Goal: Communication & Community: Answer question/provide support

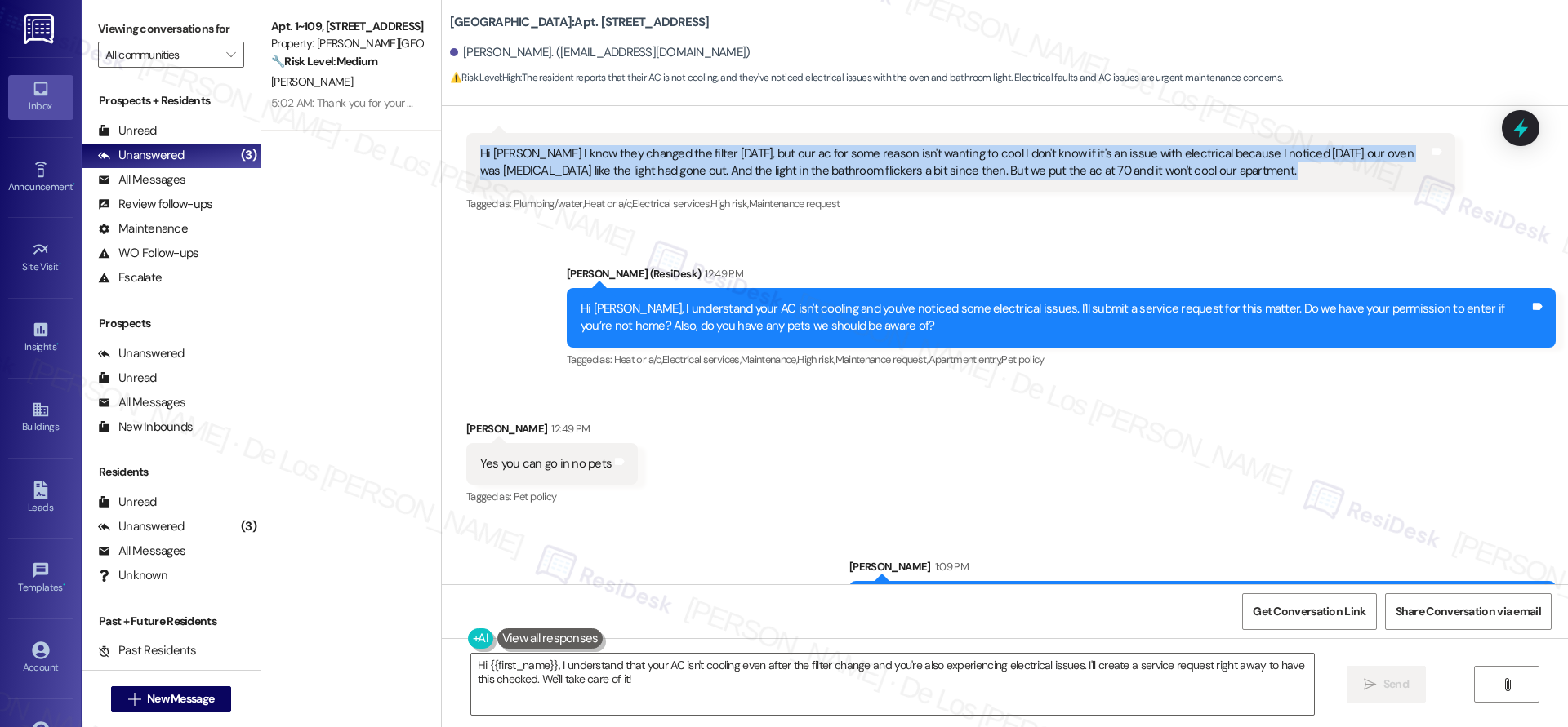
scroll to position [19146, 0]
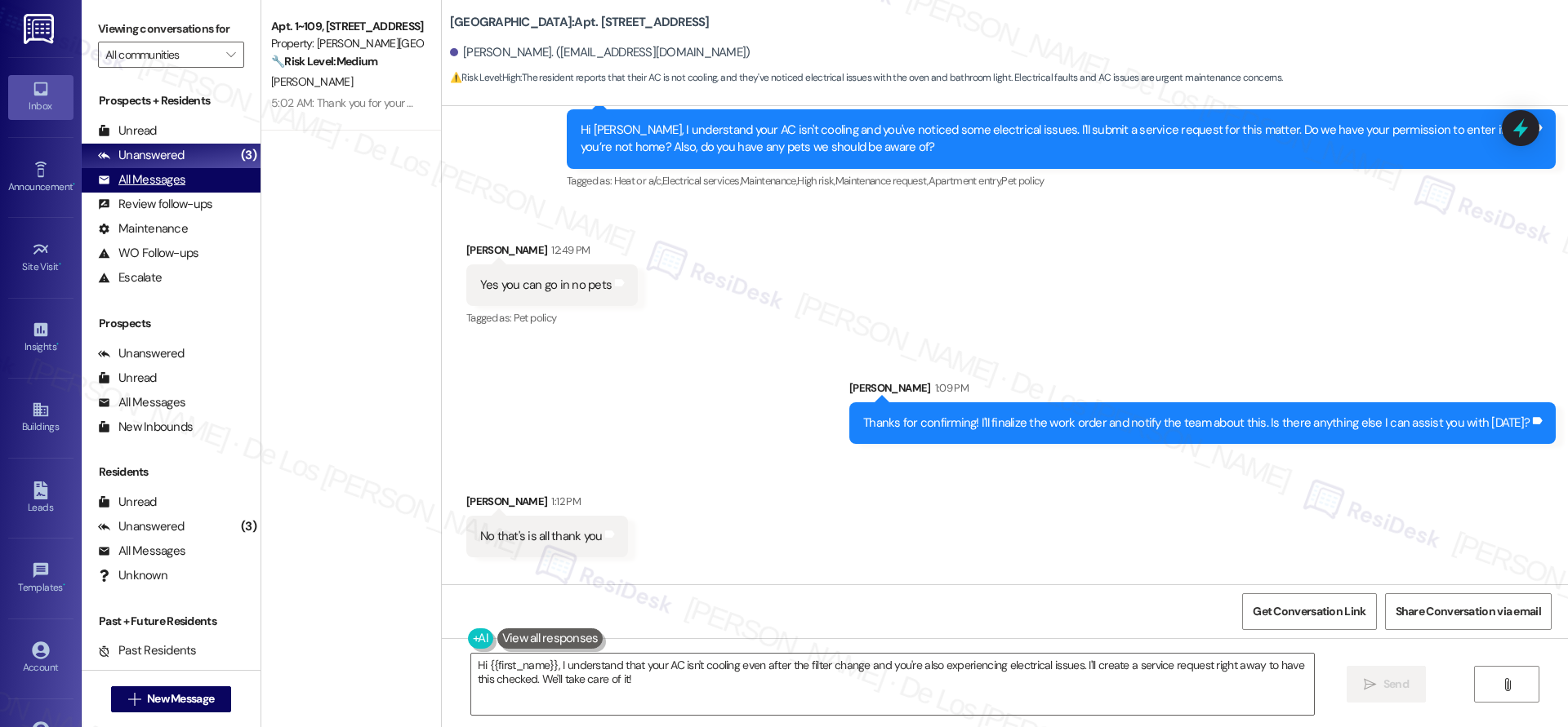
click at [221, 181] on div "All Messages (undefined)" at bounding box center [171, 180] width 179 height 24
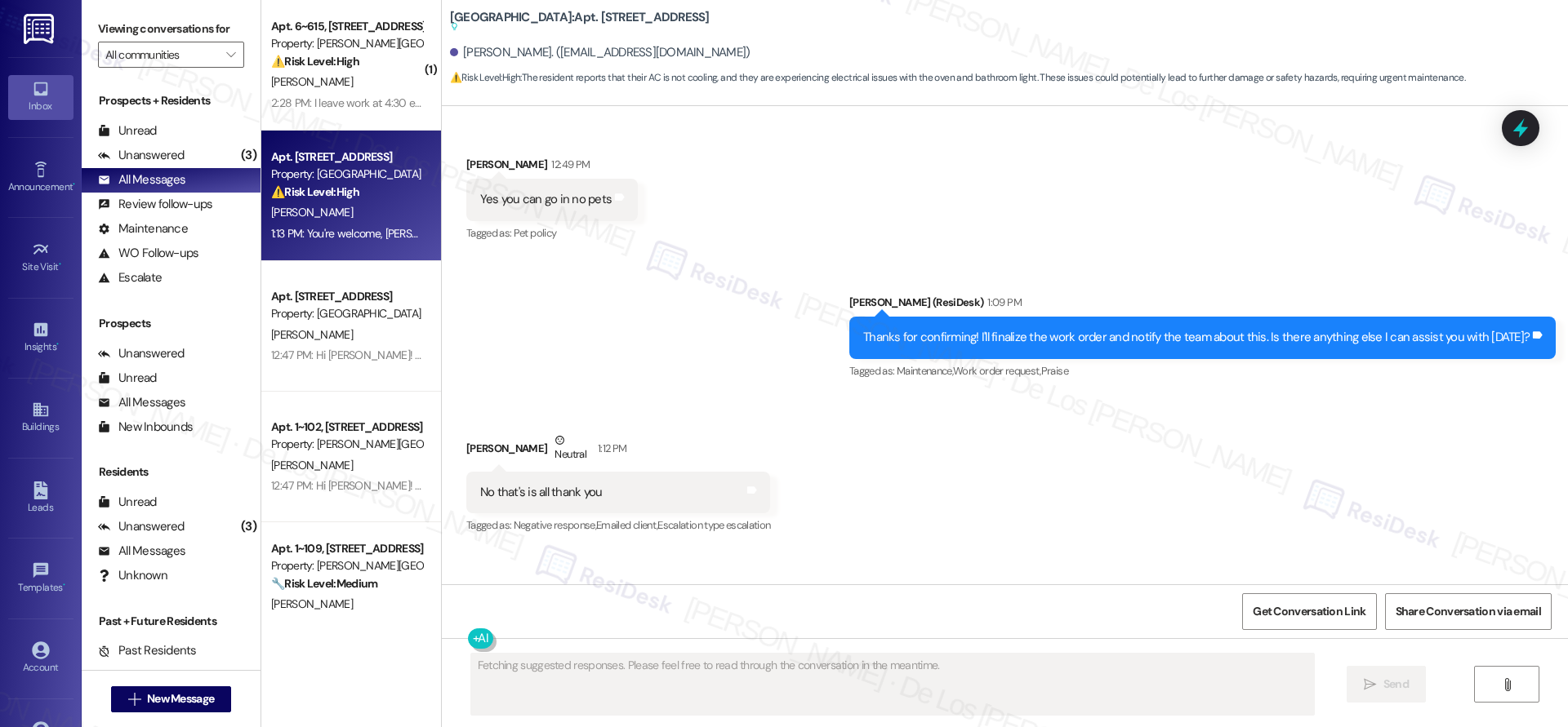
scroll to position [19233, 0]
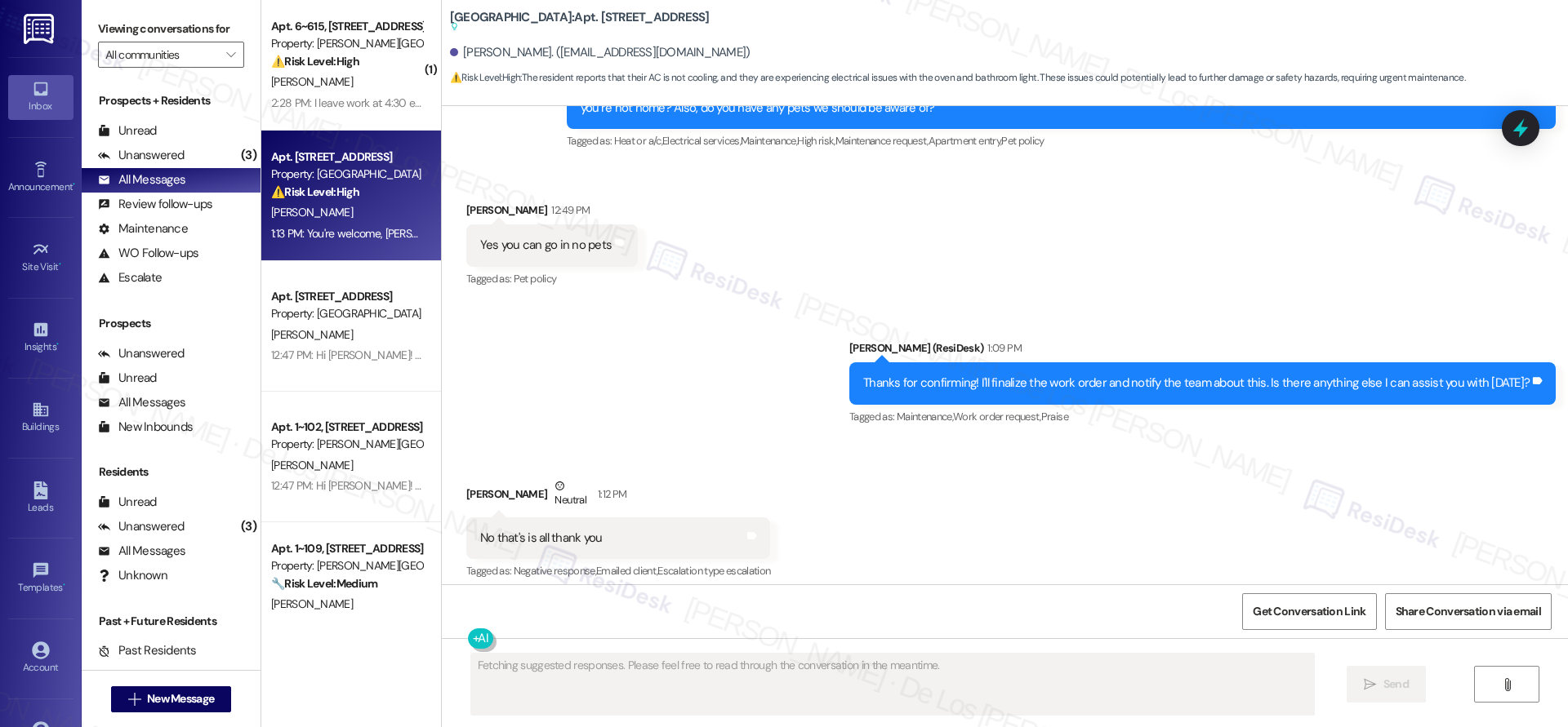
click at [363, 104] on div "2:28 PM: I leave work at 4:30 exactly. I shall arrive shortly after. Thank you.…" at bounding box center [450, 102] width 358 height 15
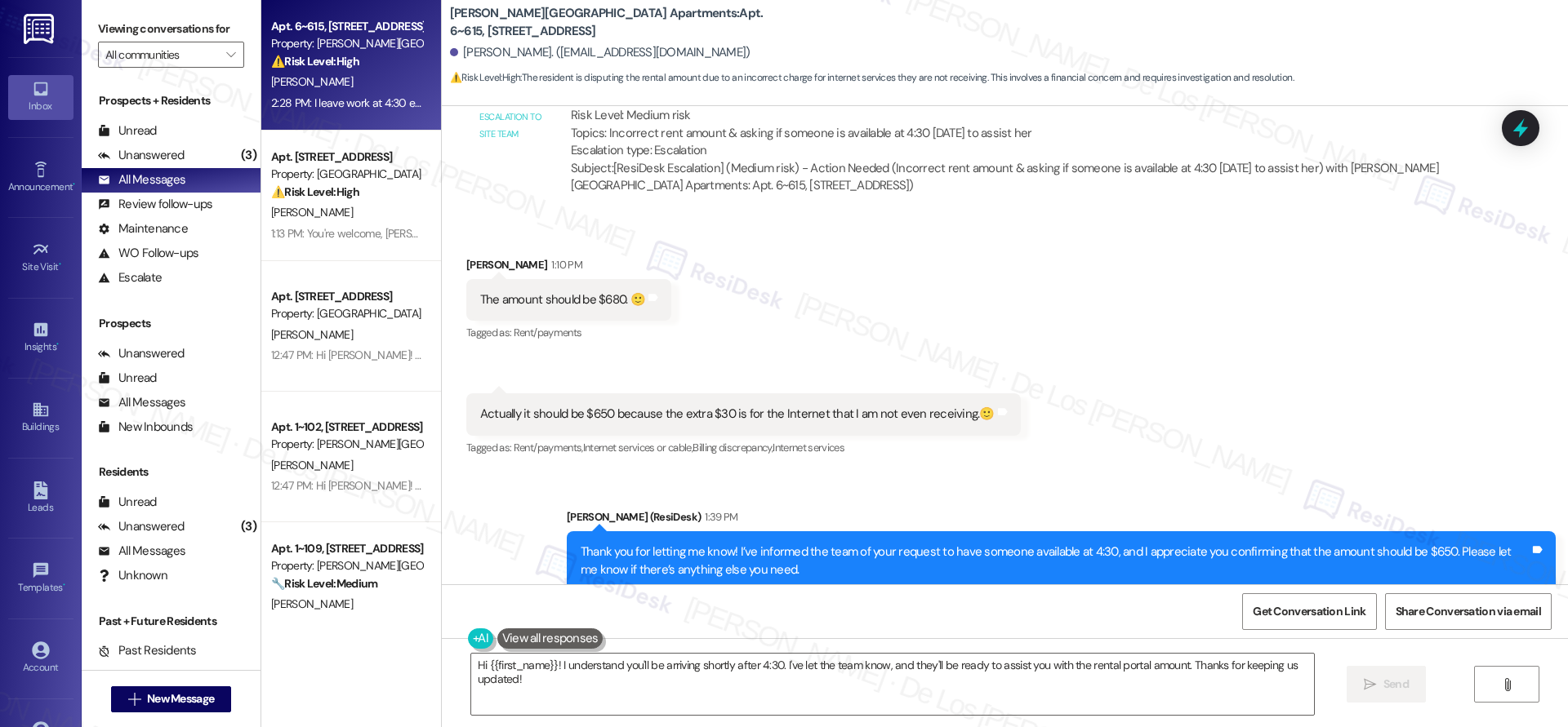
scroll to position [21367, 0]
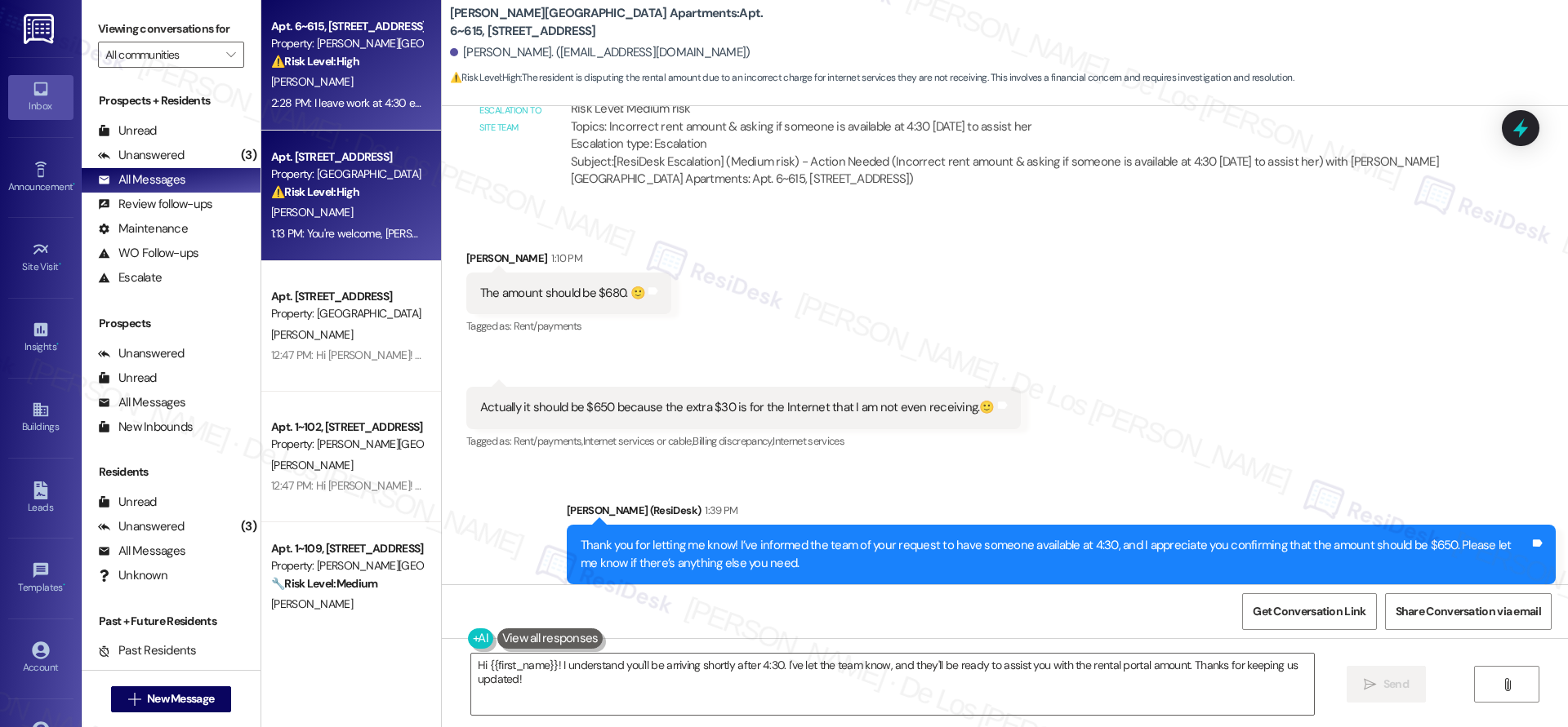
click at [365, 191] on div "⚠️ Risk Level: High The resident reports that their AC is not cooling, and they…" at bounding box center [346, 192] width 151 height 17
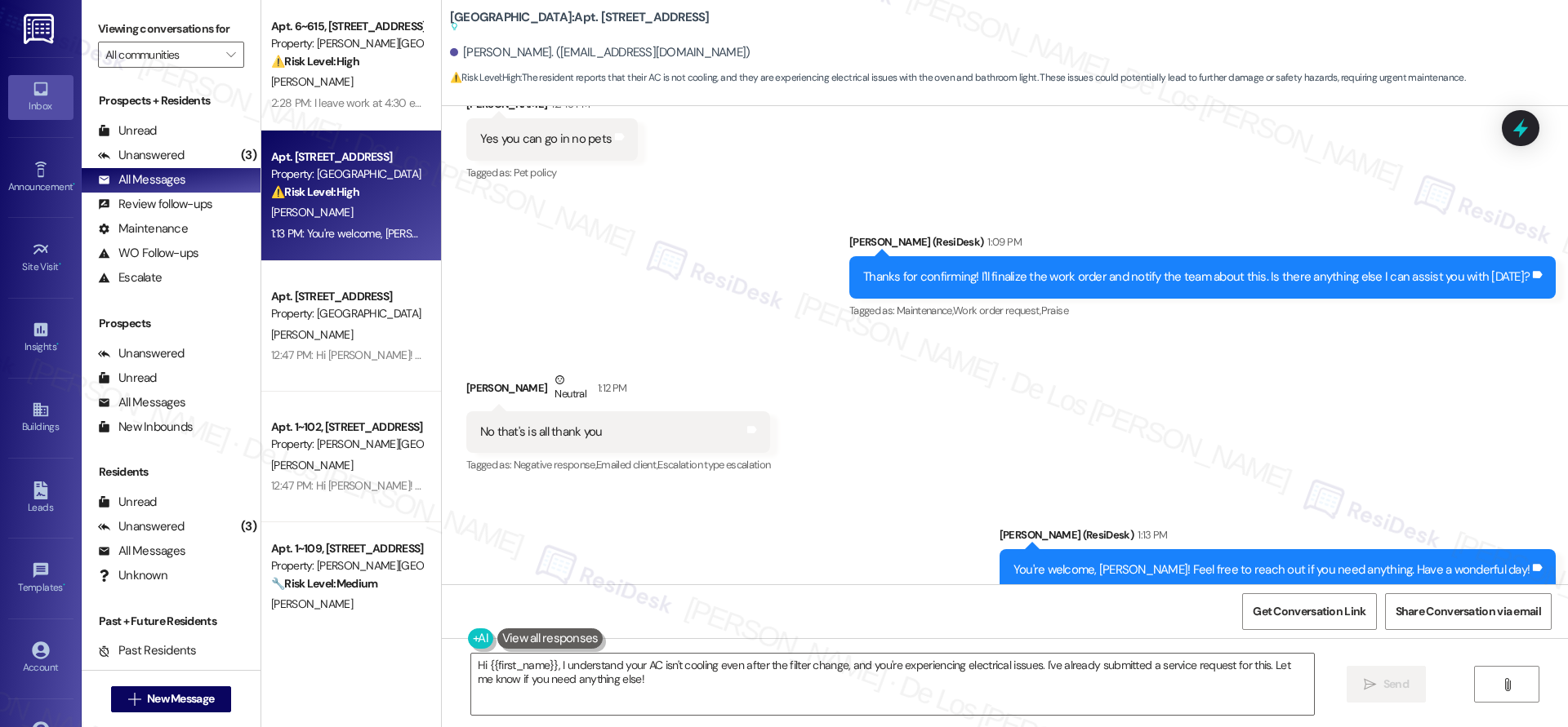
scroll to position [19556, 0]
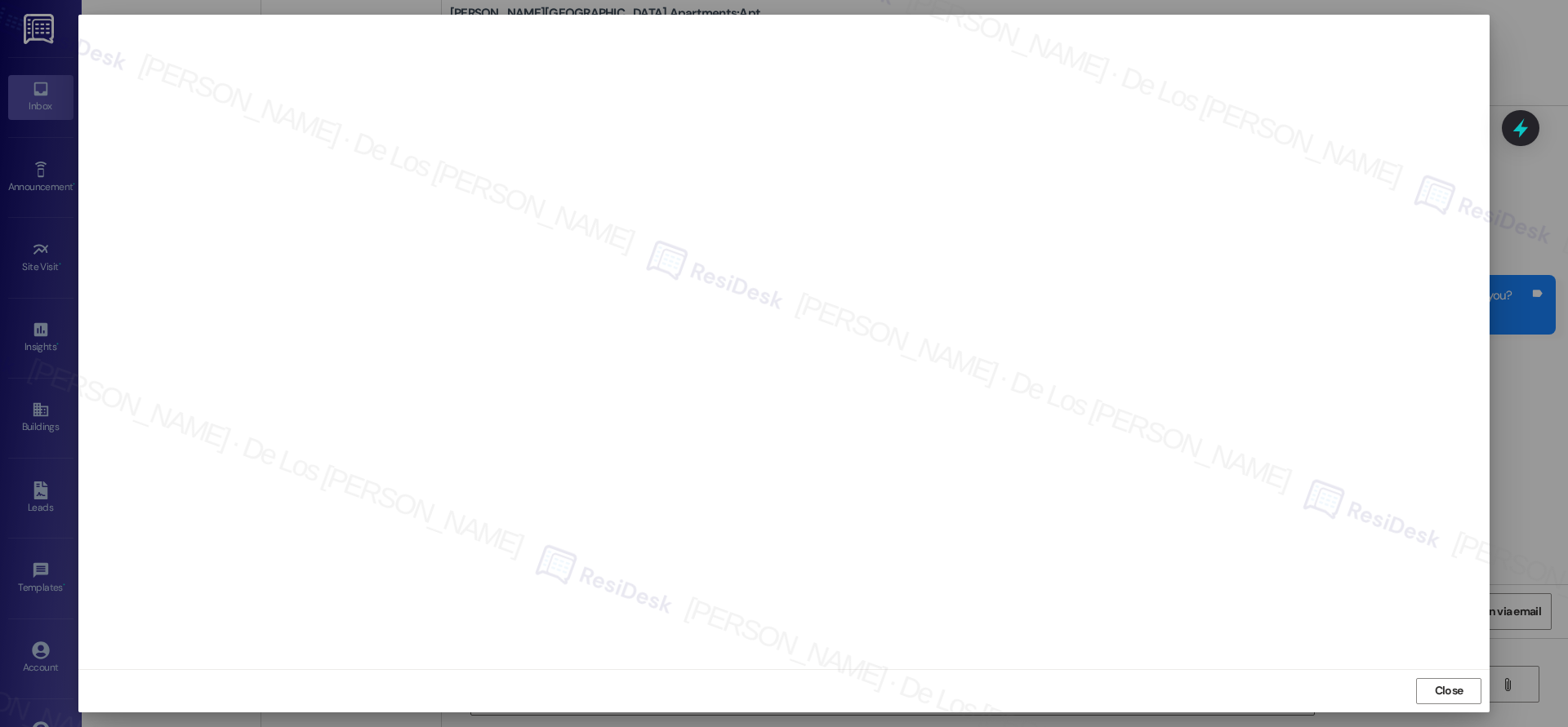
scroll to position [1104, 0]
click at [1443, 687] on span "Close" at bounding box center [1448, 691] width 28 height 17
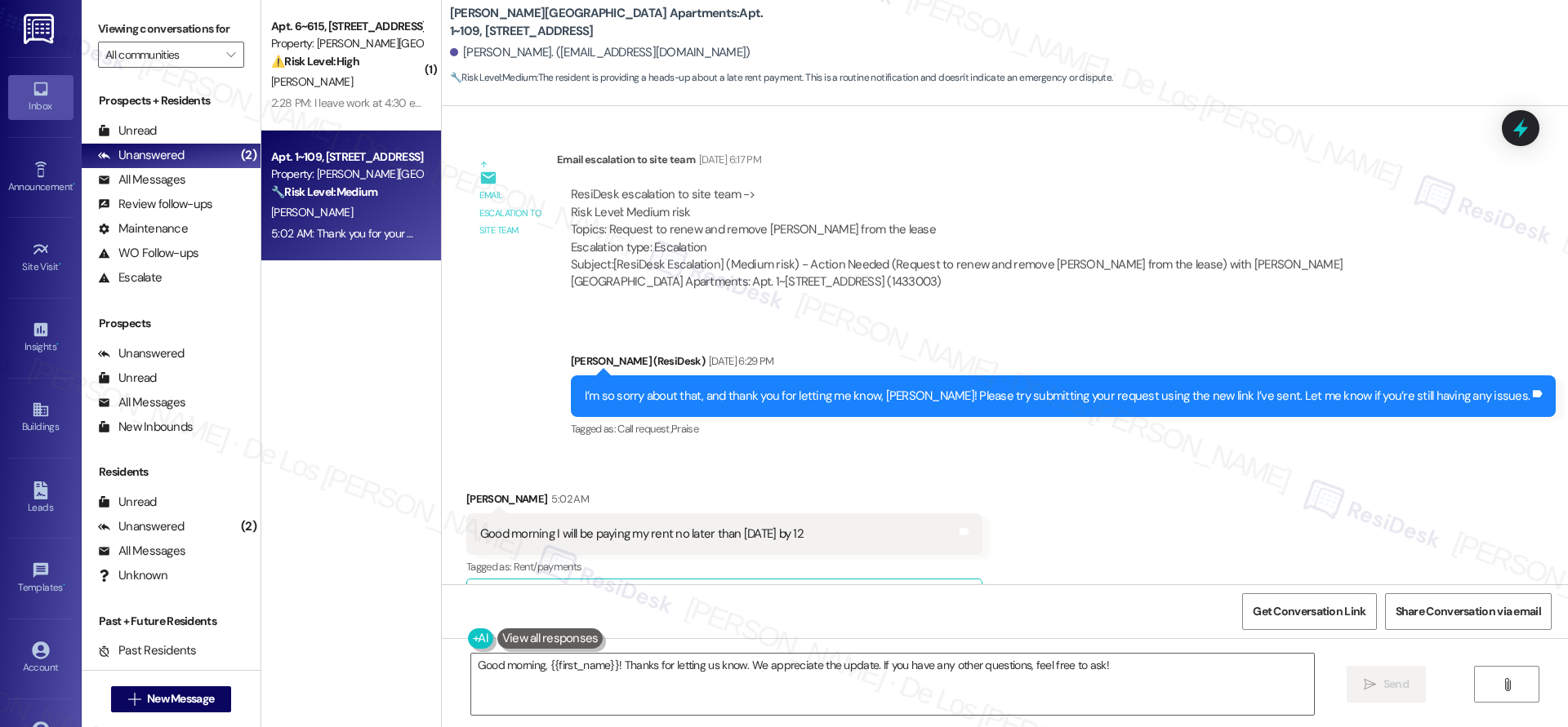
scroll to position [702, 0]
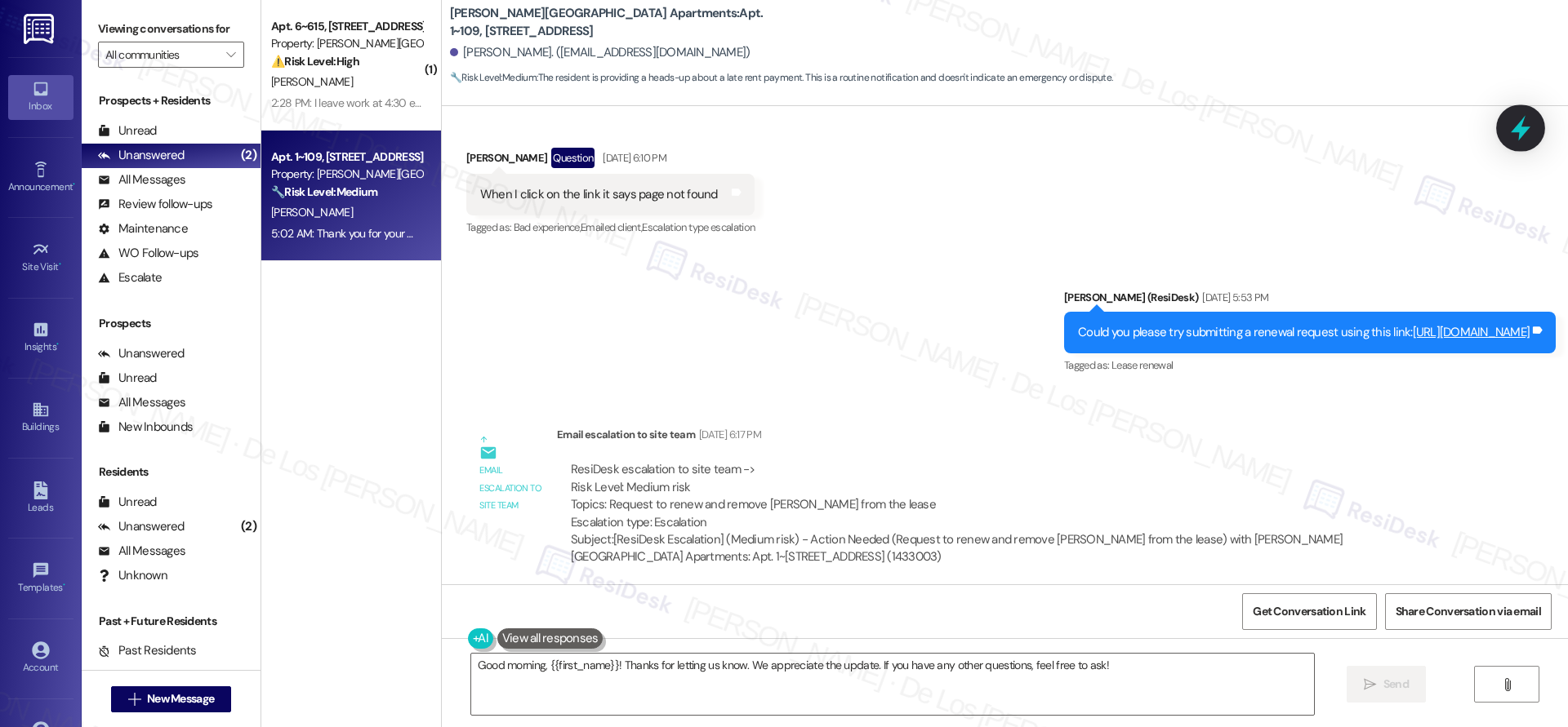
click at [1515, 139] on icon at bounding box center [1520, 128] width 28 height 28
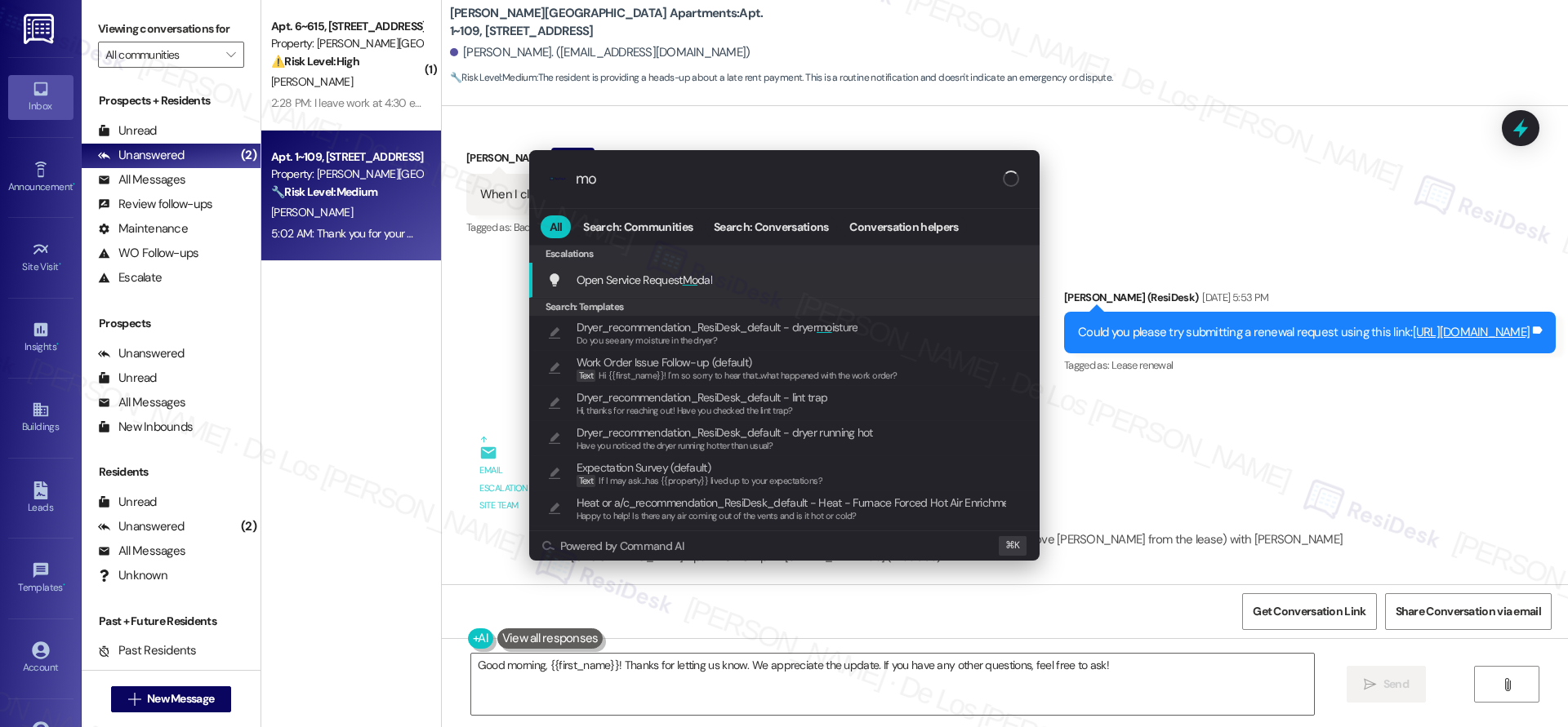
type input "m"
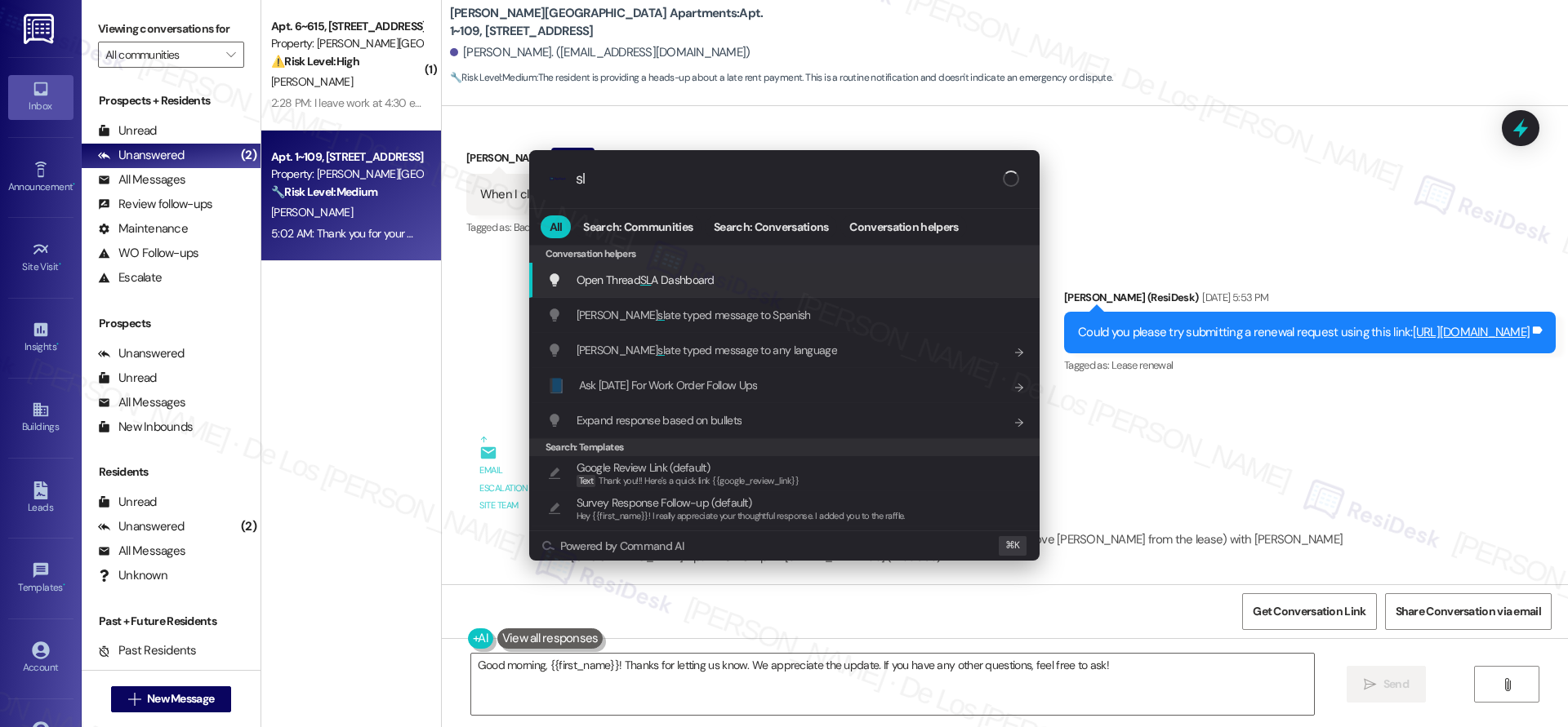
type input "sla"
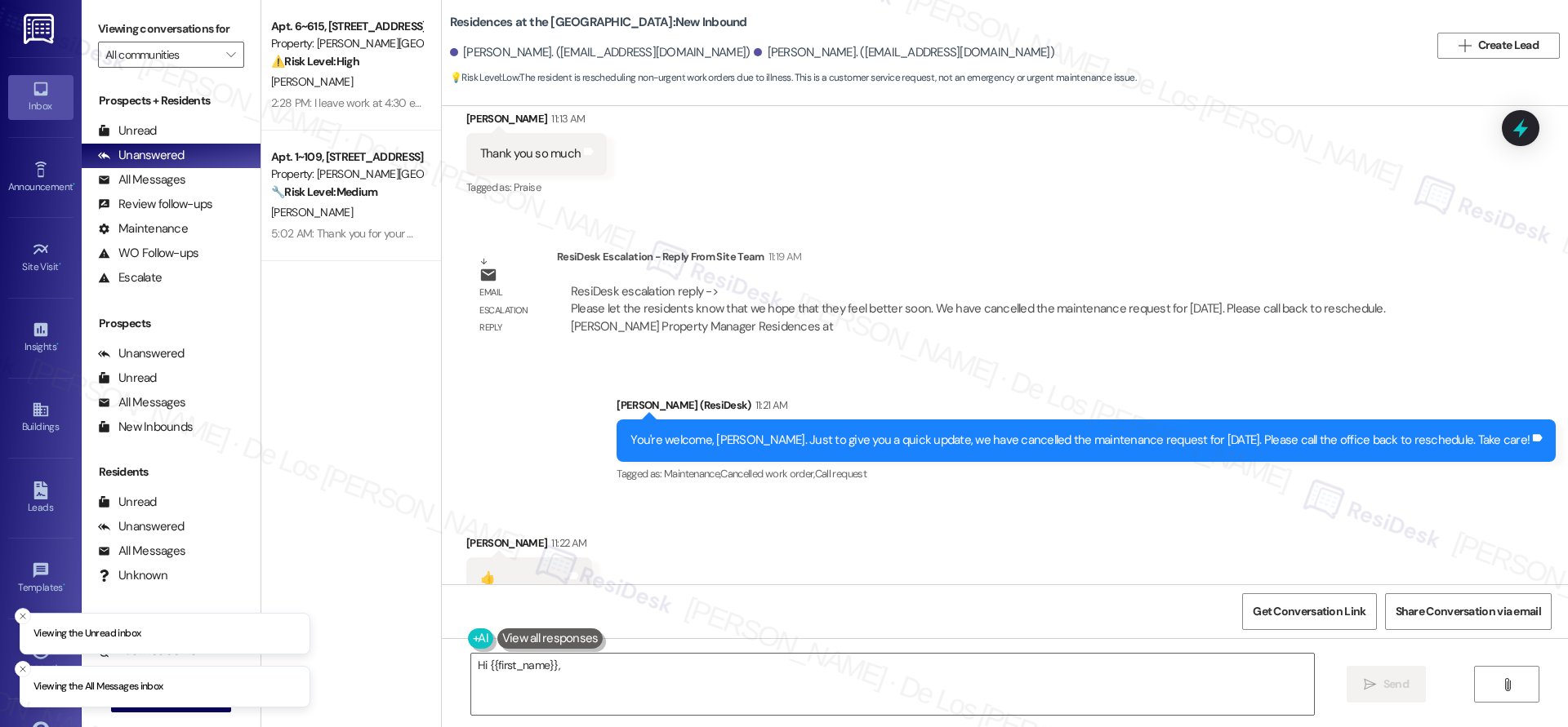
scroll to position [5203, 0]
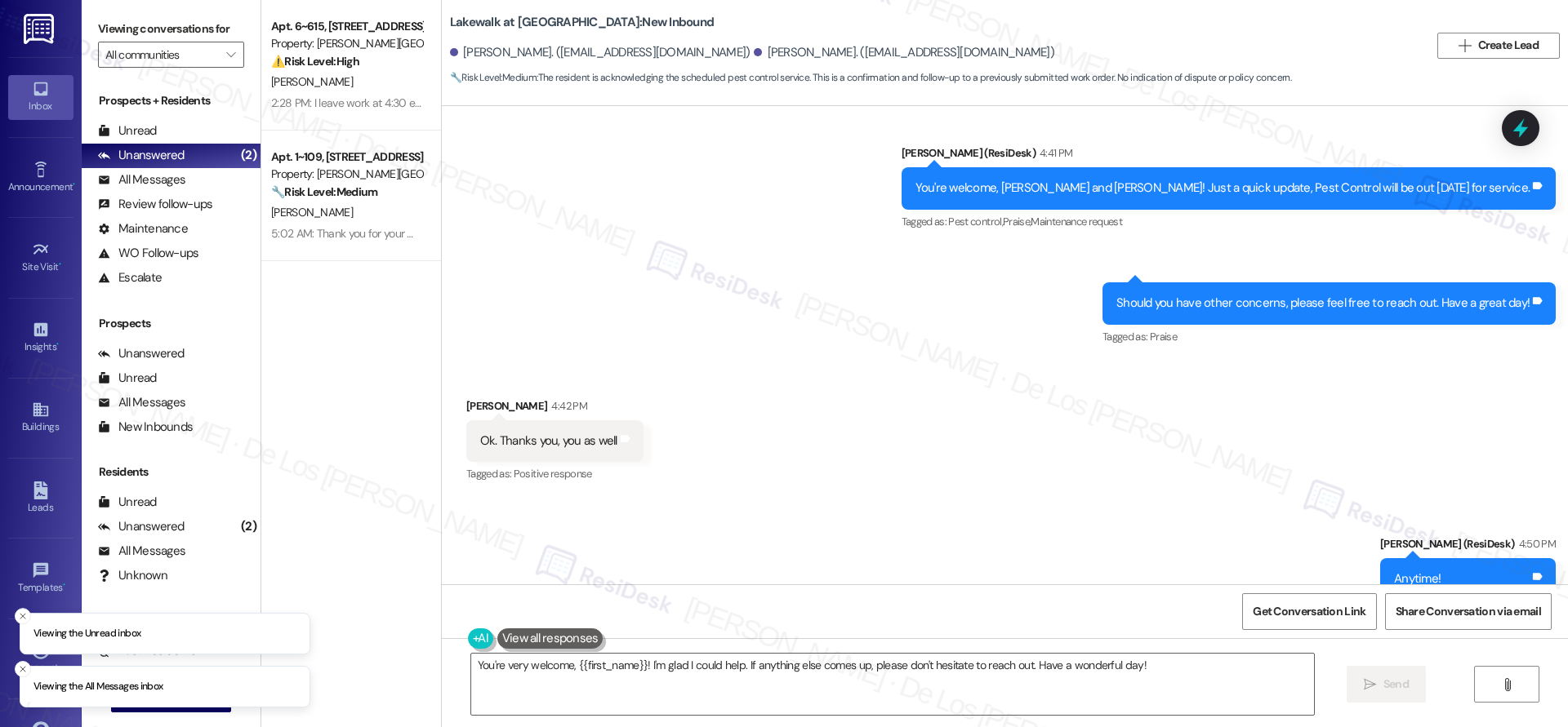
scroll to position [3018, 0]
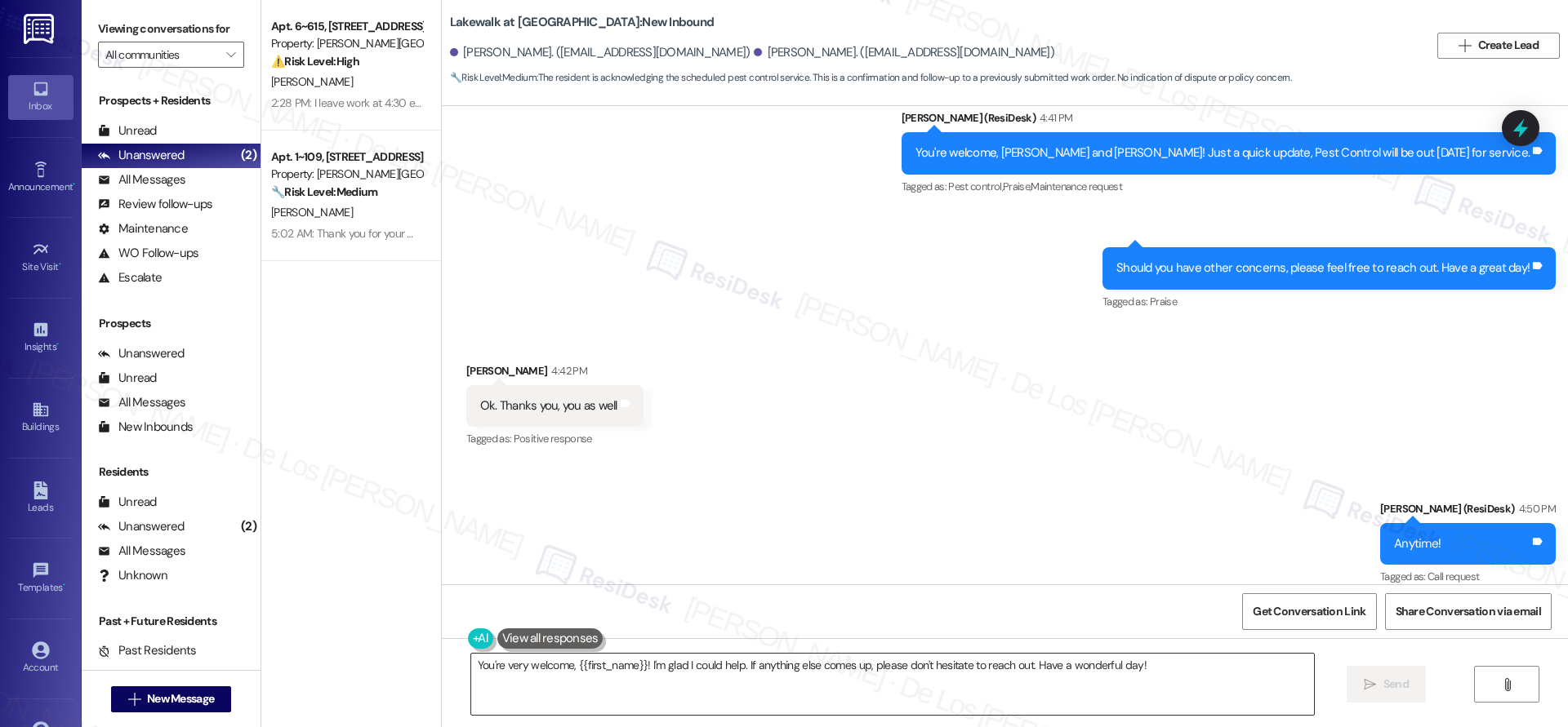
click at [752, 676] on textarea "You're very welcome, {{first_name}}! I'm glad I could help. If anything else co…" at bounding box center [892, 684] width 843 height 61
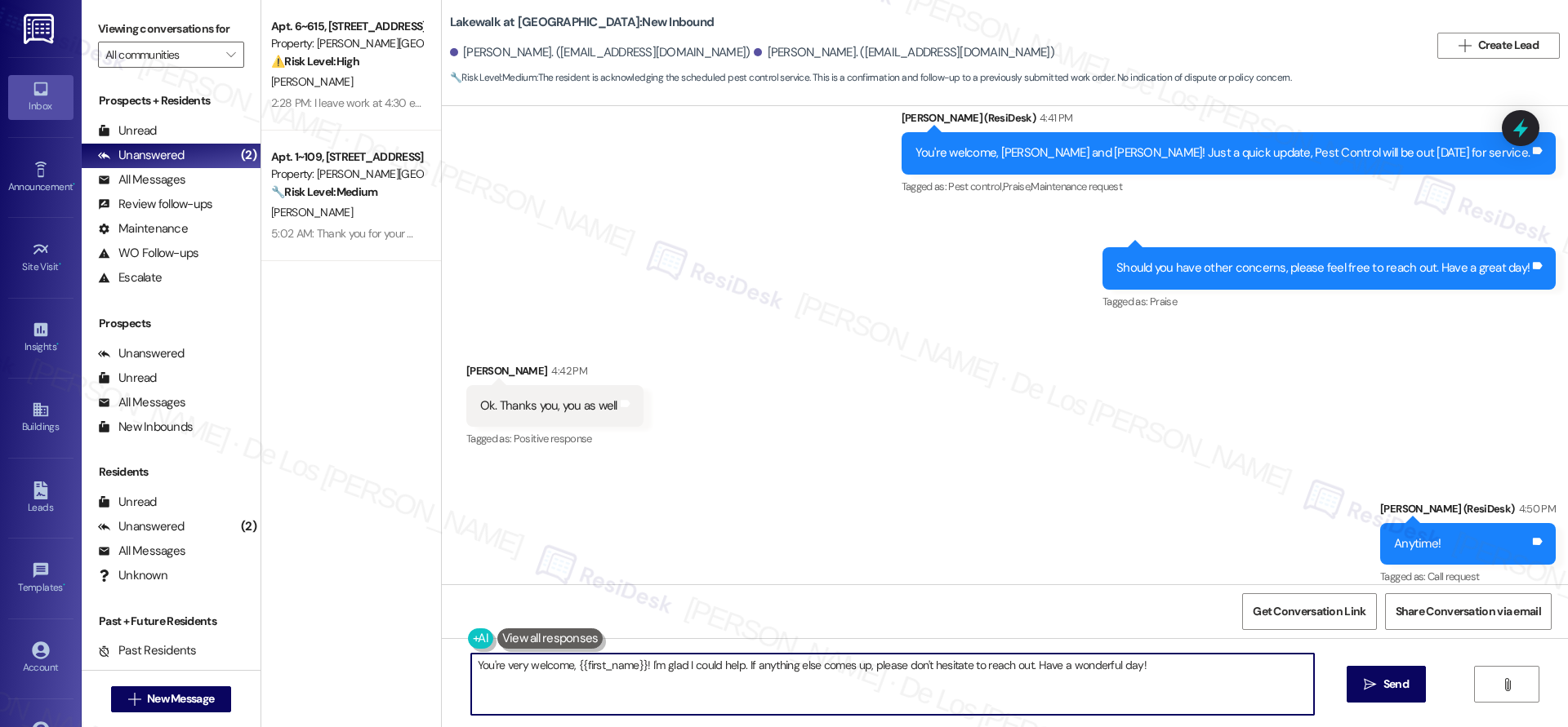
click at [752, 676] on textarea "You're very welcome, {{first_name}}! I'm glad I could help. If anything else co…" at bounding box center [892, 684] width 843 height 61
paste textarea "Wonderful! Can I ask a quick favor? Would you mind writing us a Google review? …"
type textarea "Wonderful! Can I ask a quick favor? Would you mind writing us a Google review? …"
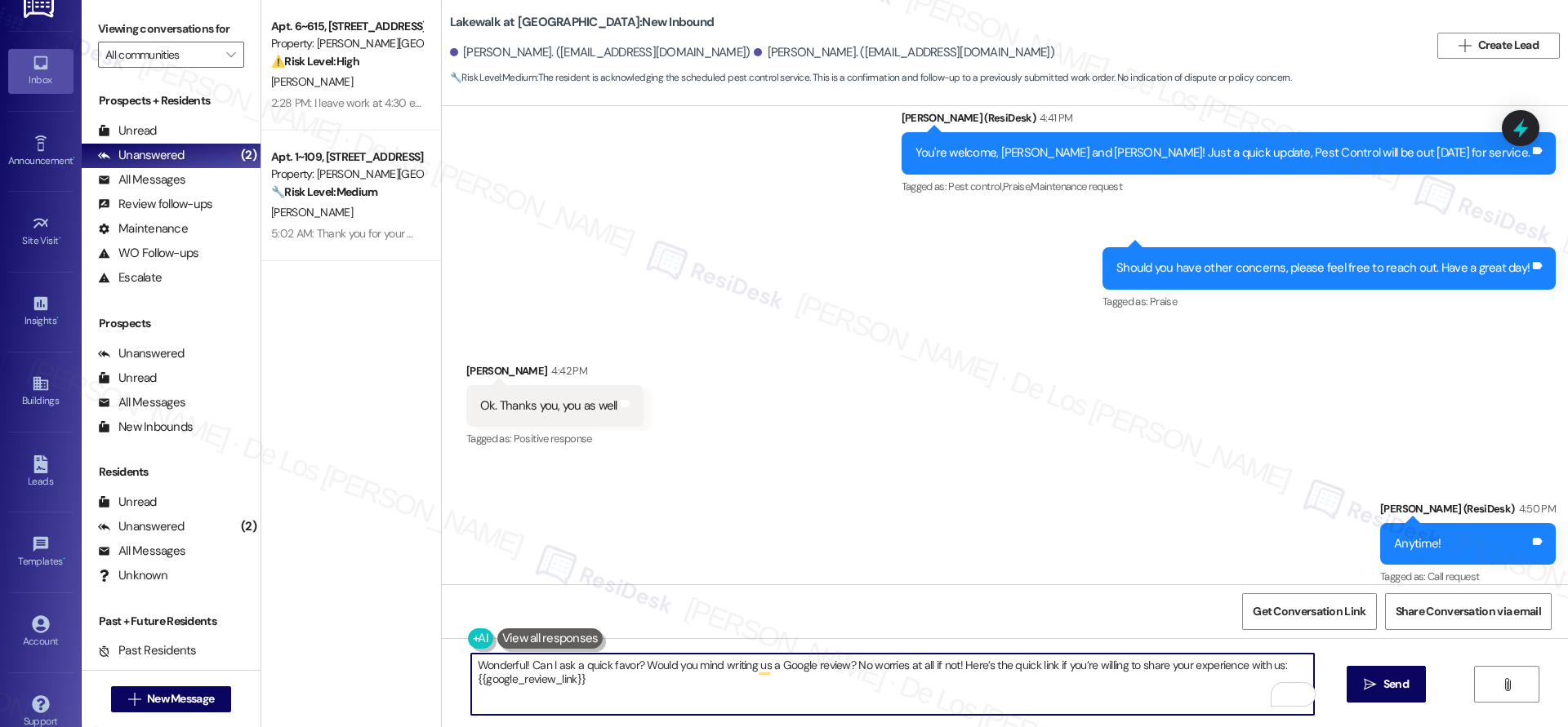
scroll to position [44, 0]
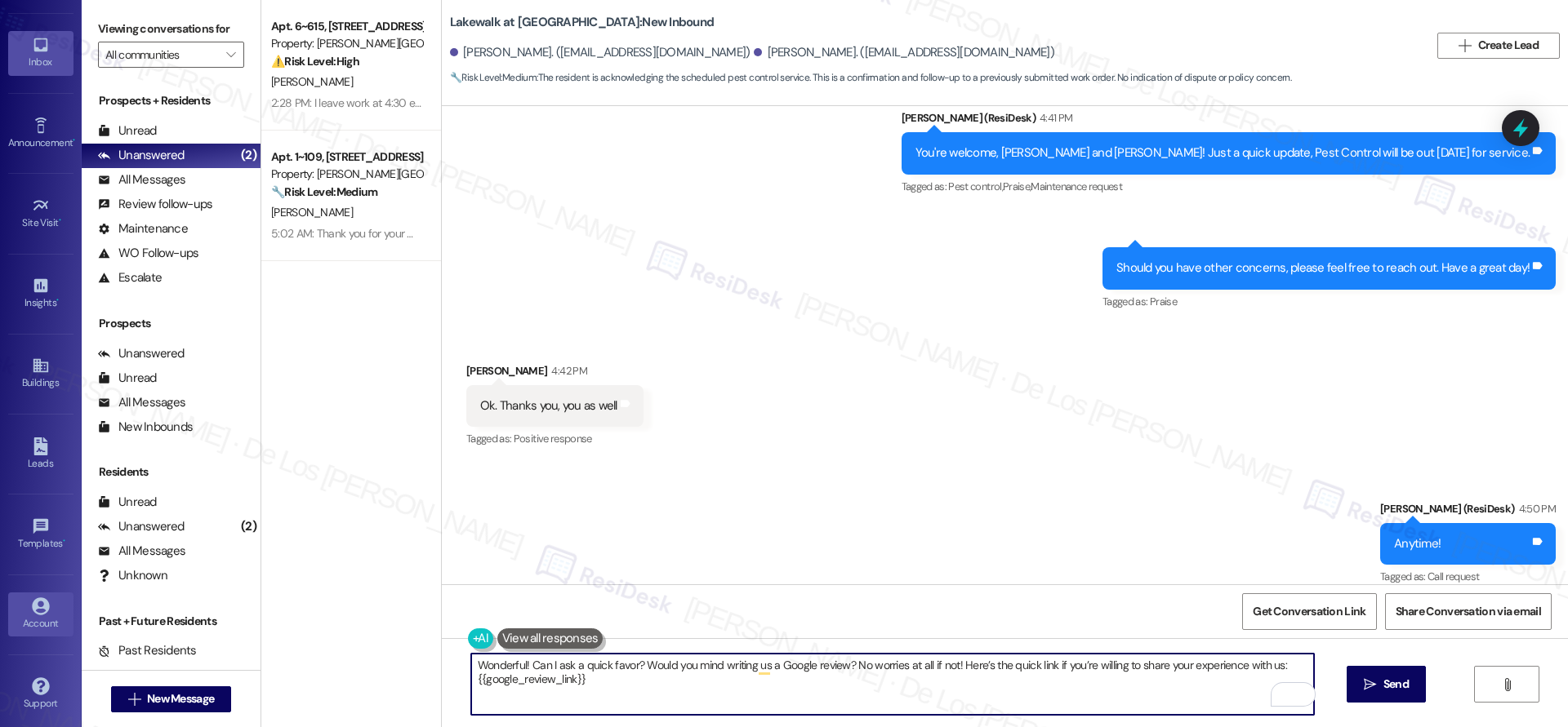
click at [43, 621] on div "Account" at bounding box center [41, 623] width 82 height 17
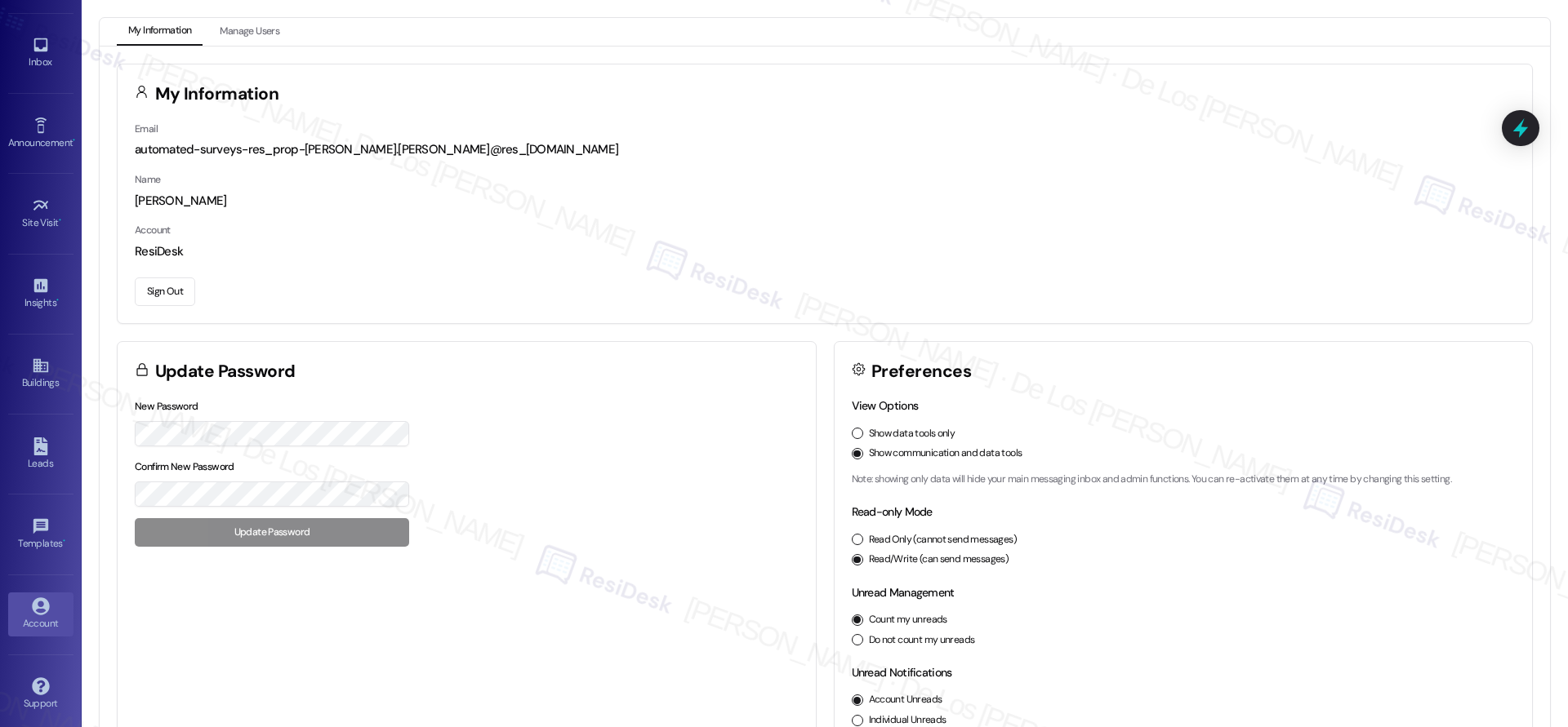
click at [175, 295] on button "Sign Out" at bounding box center [165, 292] width 60 height 28
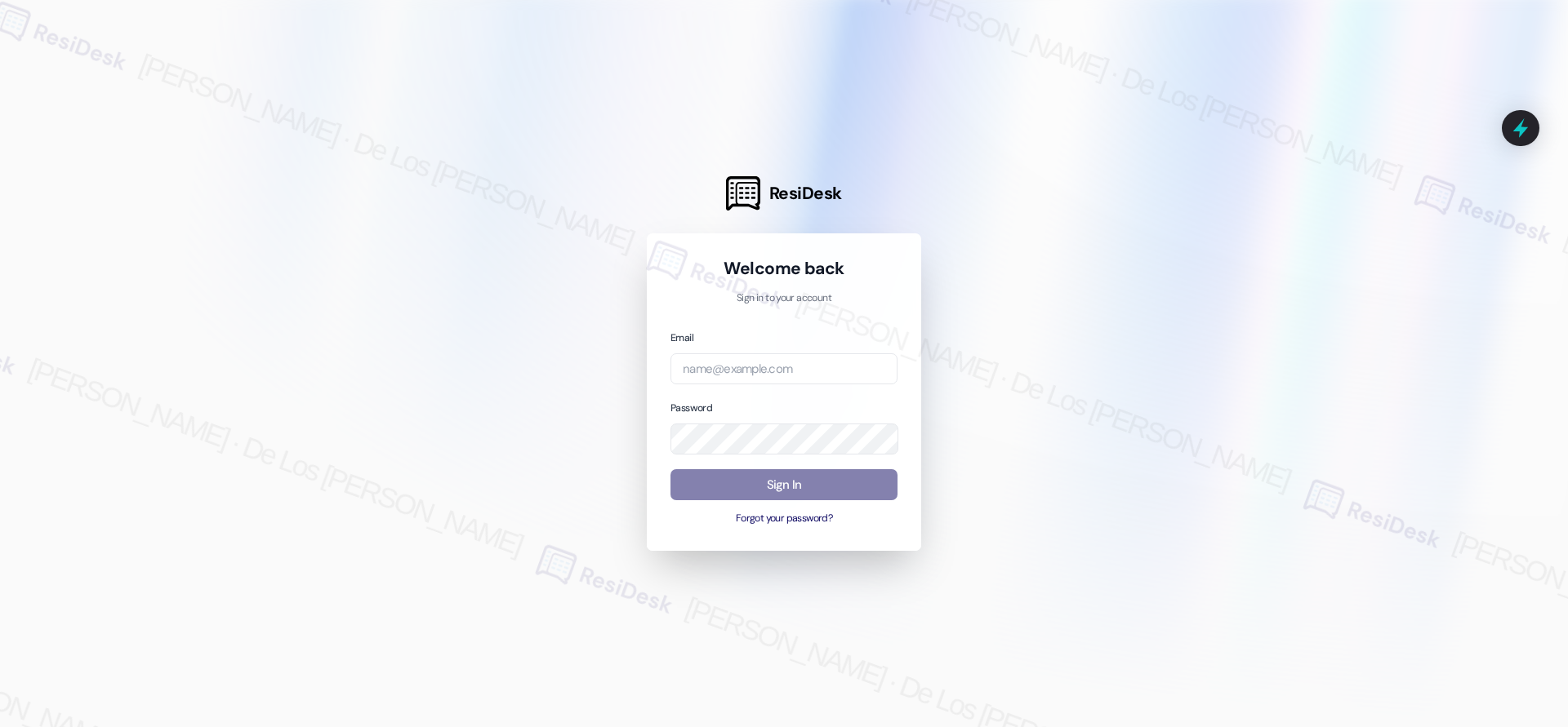
type input "automated-surveys-celle-jessel.delossantos@celle.com"
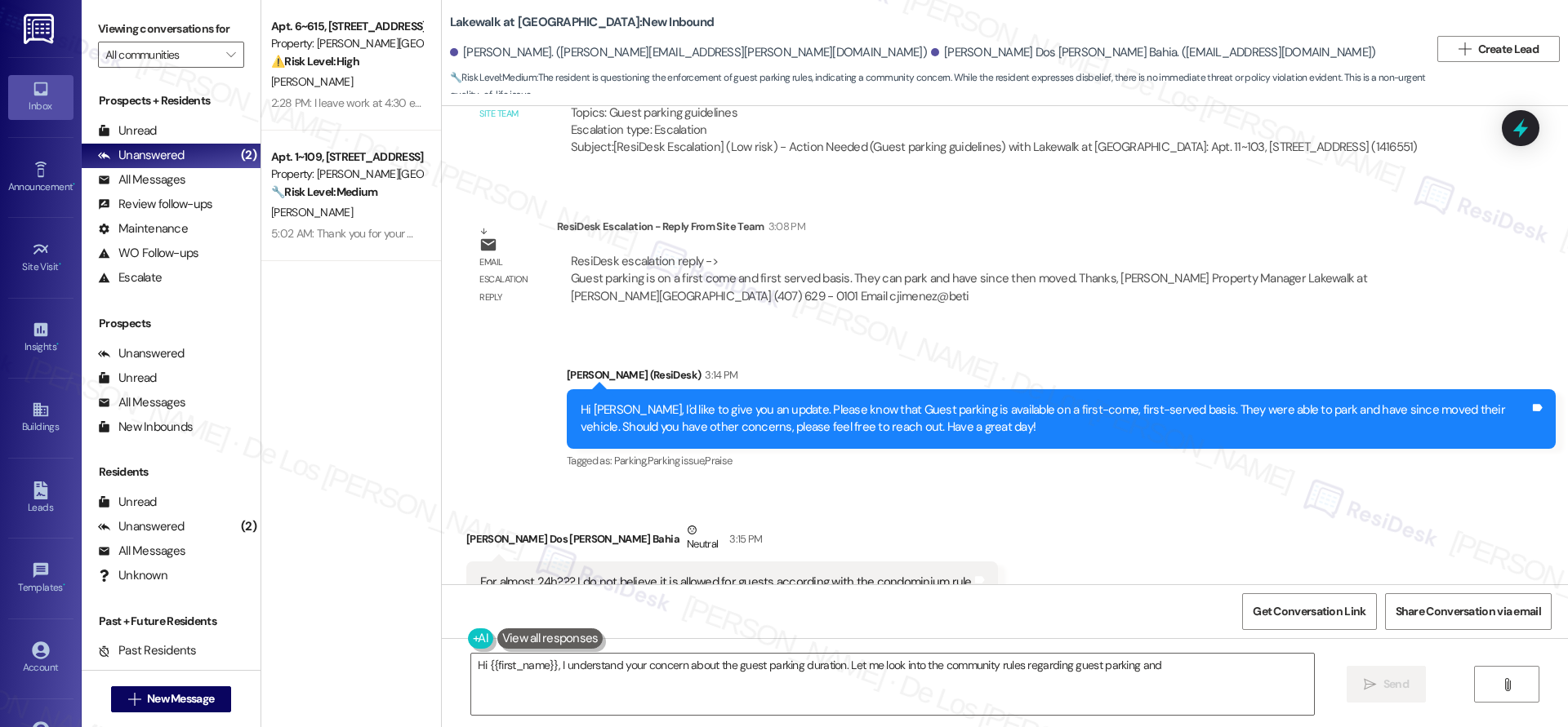
scroll to position [6876, 0]
